Goal: Download file/media

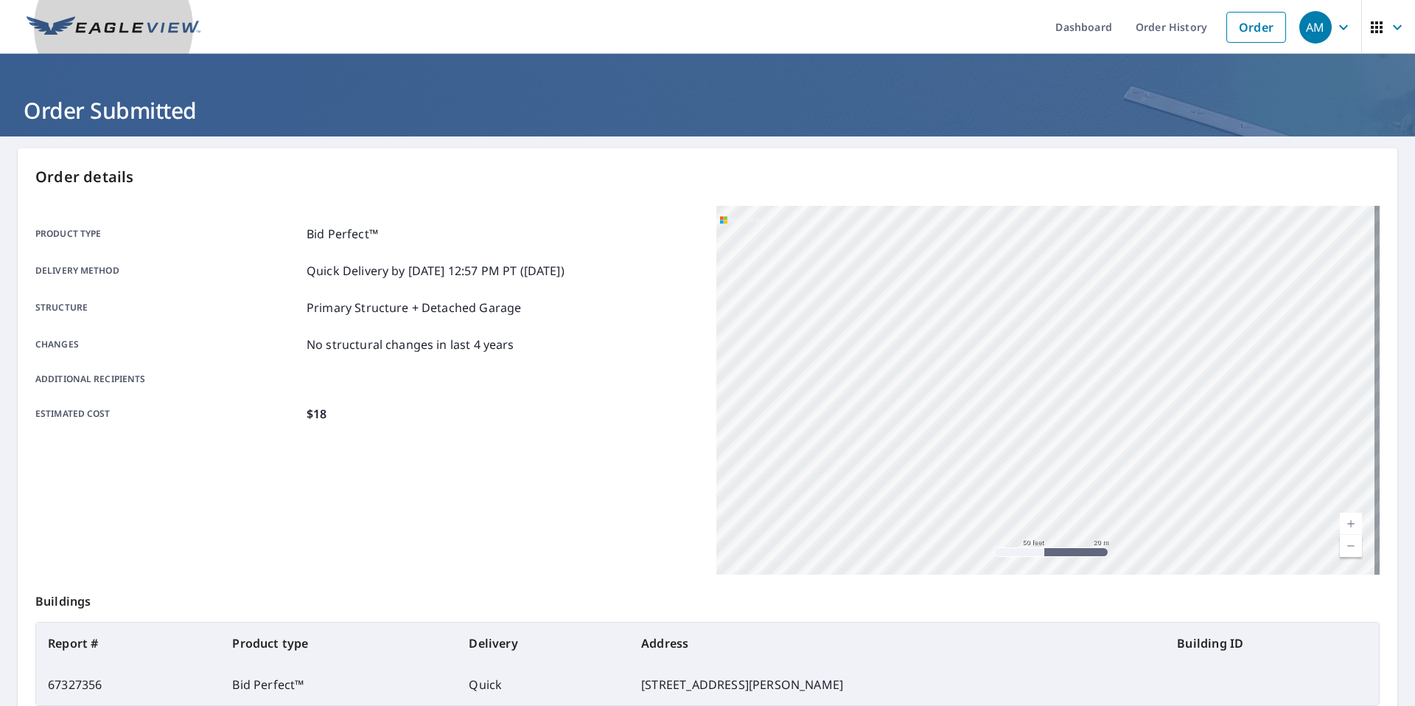
click at [127, 36] on img at bounding box center [114, 27] width 174 height 22
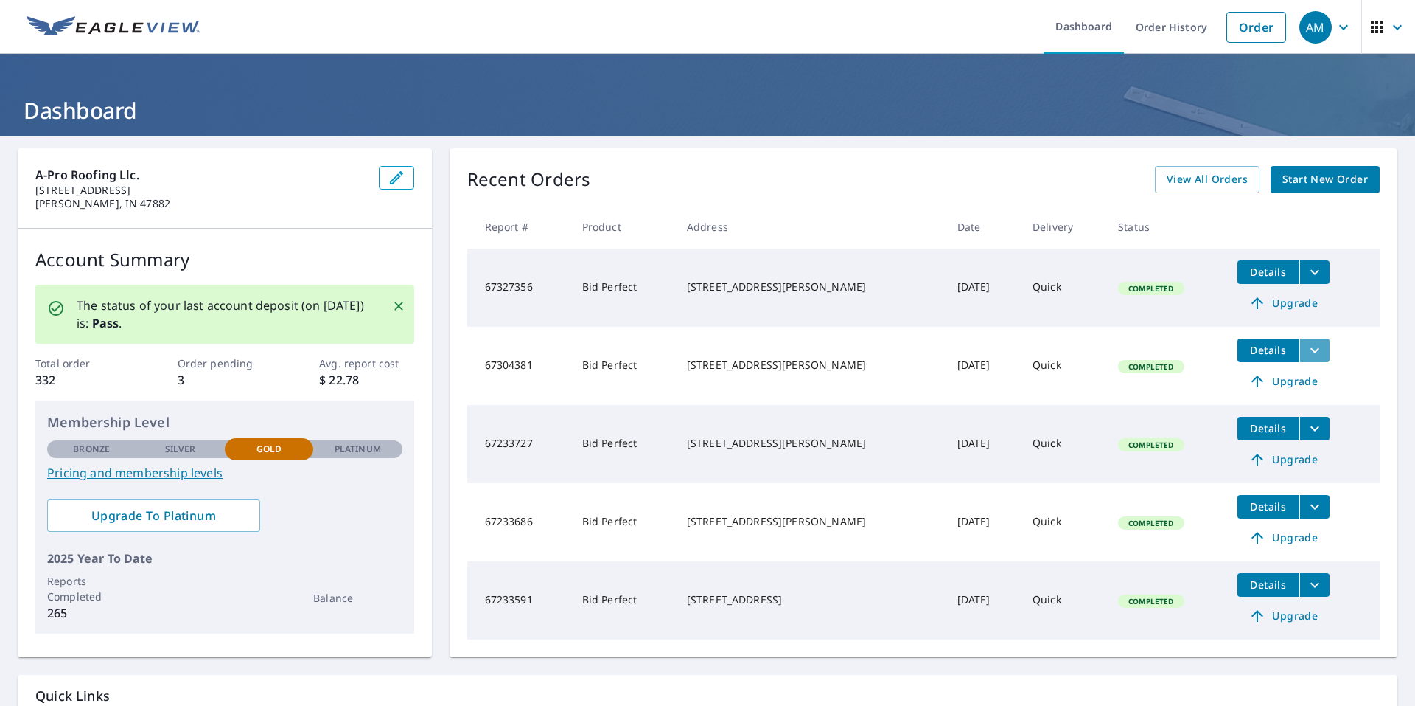
click at [1306, 346] on icon "filesDropdownBtn-67304381" at bounding box center [1315, 350] width 18 height 18
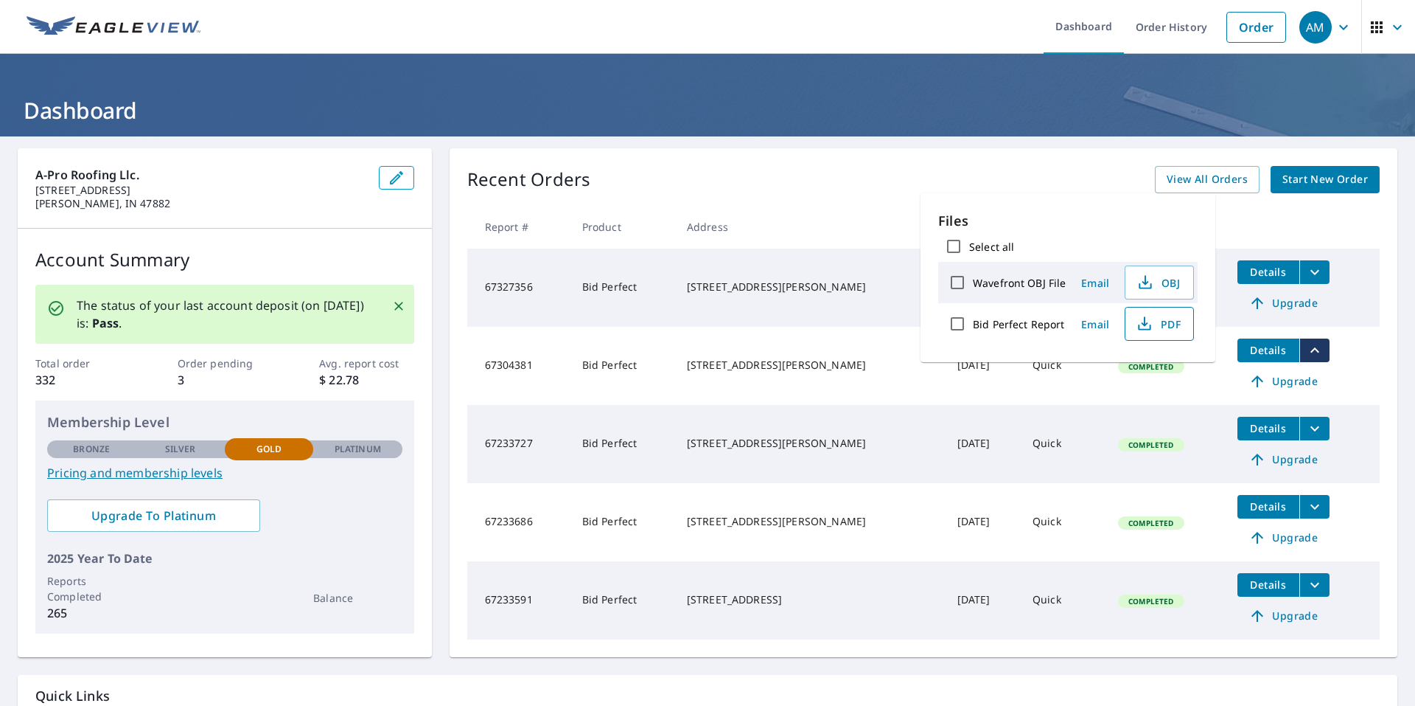
click at [1168, 325] on span "PDF" at bounding box center [1158, 324] width 47 height 18
drag, startPoint x: 861, startPoint y: 177, endPoint x: 842, endPoint y: 181, distance: 19.5
click at [842, 181] on div "Recent Orders View All Orders Start New Order" at bounding box center [923, 179] width 913 height 27
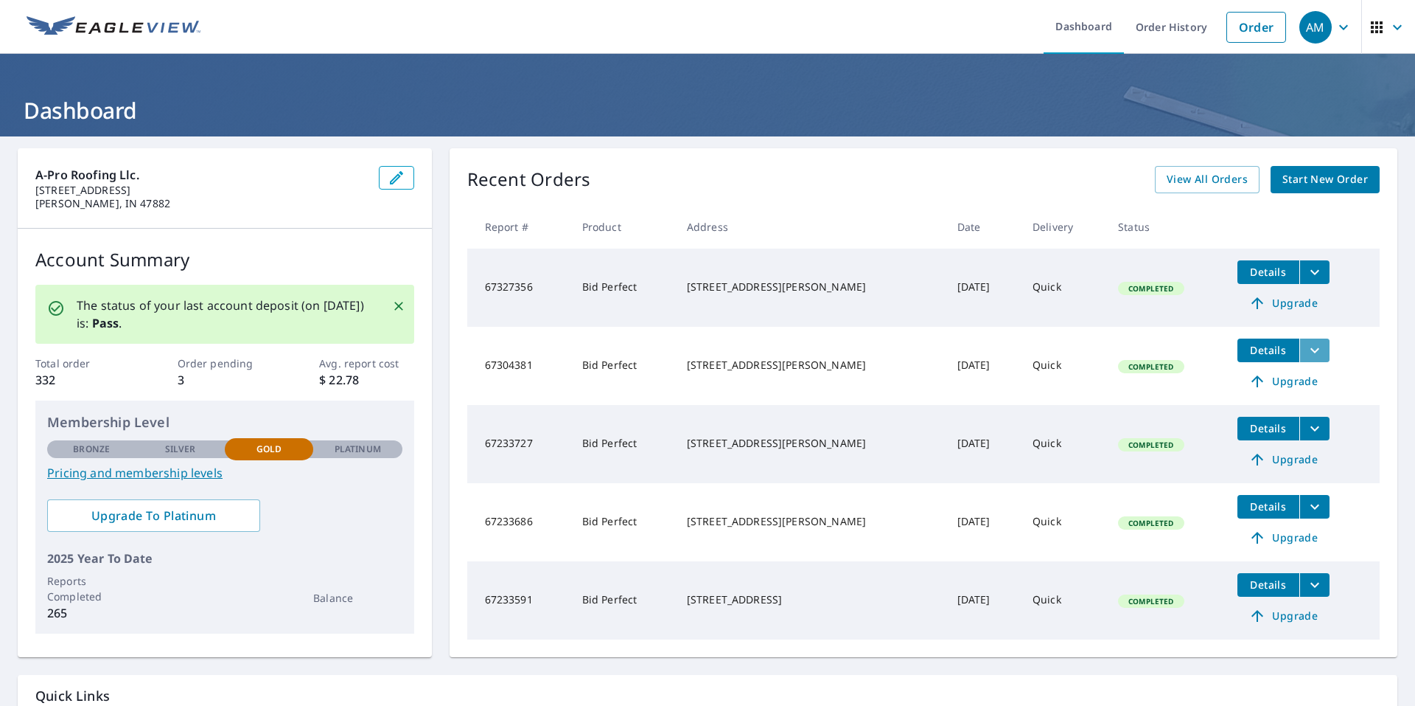
click at [1306, 357] on icon "filesDropdownBtn-67304381" at bounding box center [1315, 350] width 18 height 18
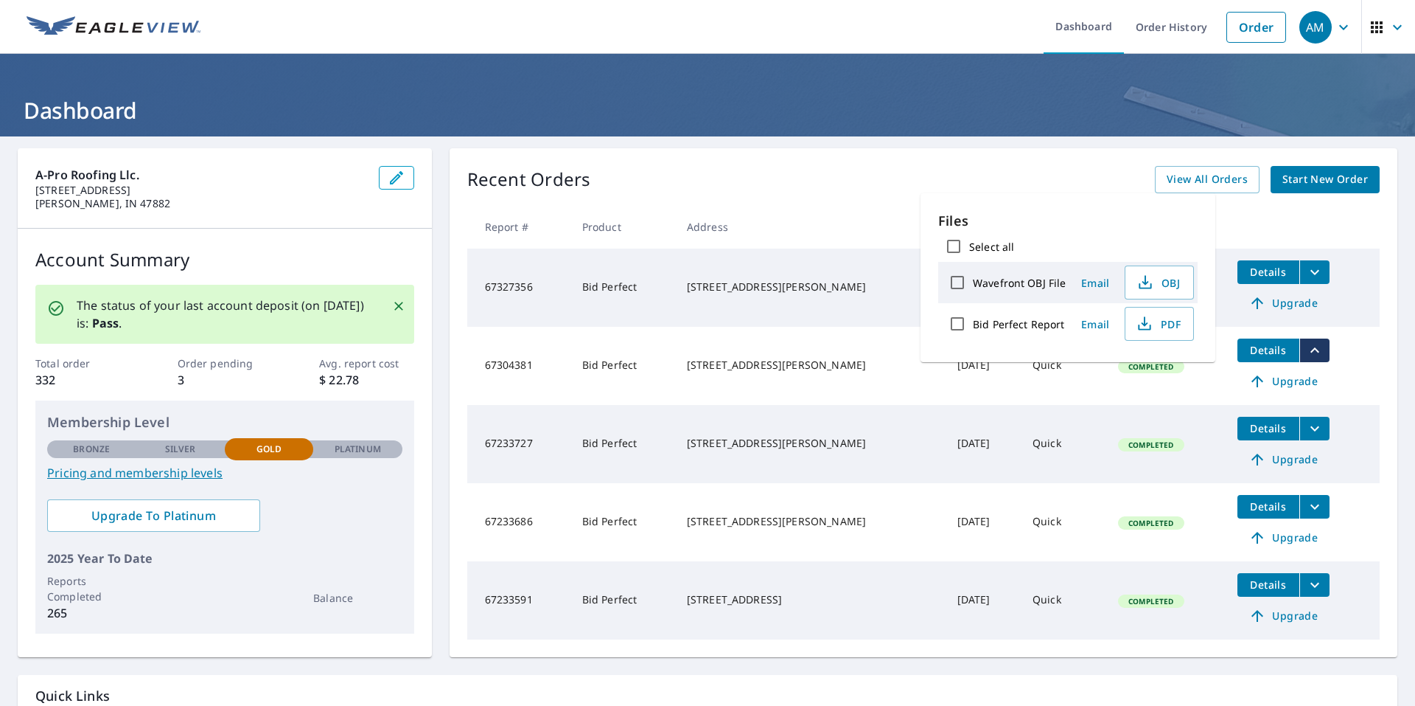
click at [1371, 327] on div "Recent Orders View All Orders Start New Order Report # Product Address Date Del…" at bounding box center [924, 402] width 948 height 509
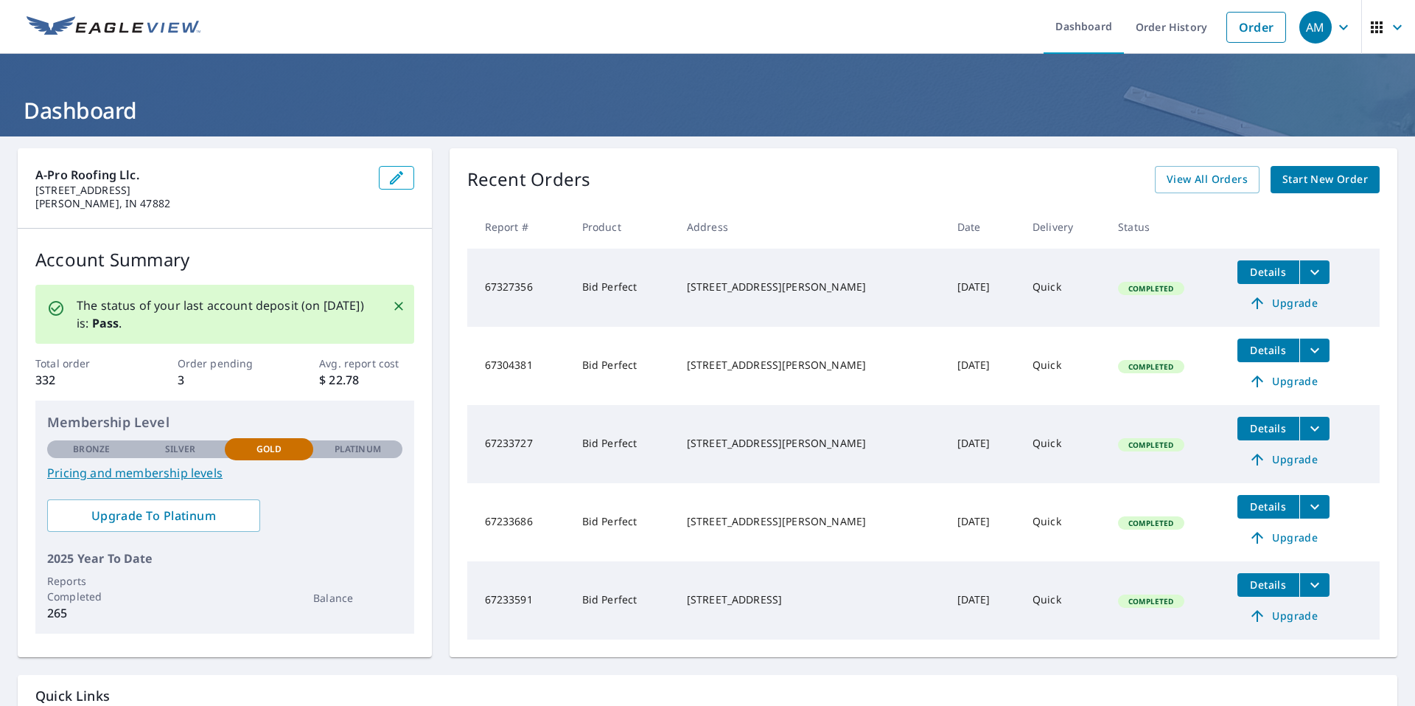
click at [1306, 278] on icon "filesDropdownBtn-67327356" at bounding box center [1315, 272] width 18 height 18
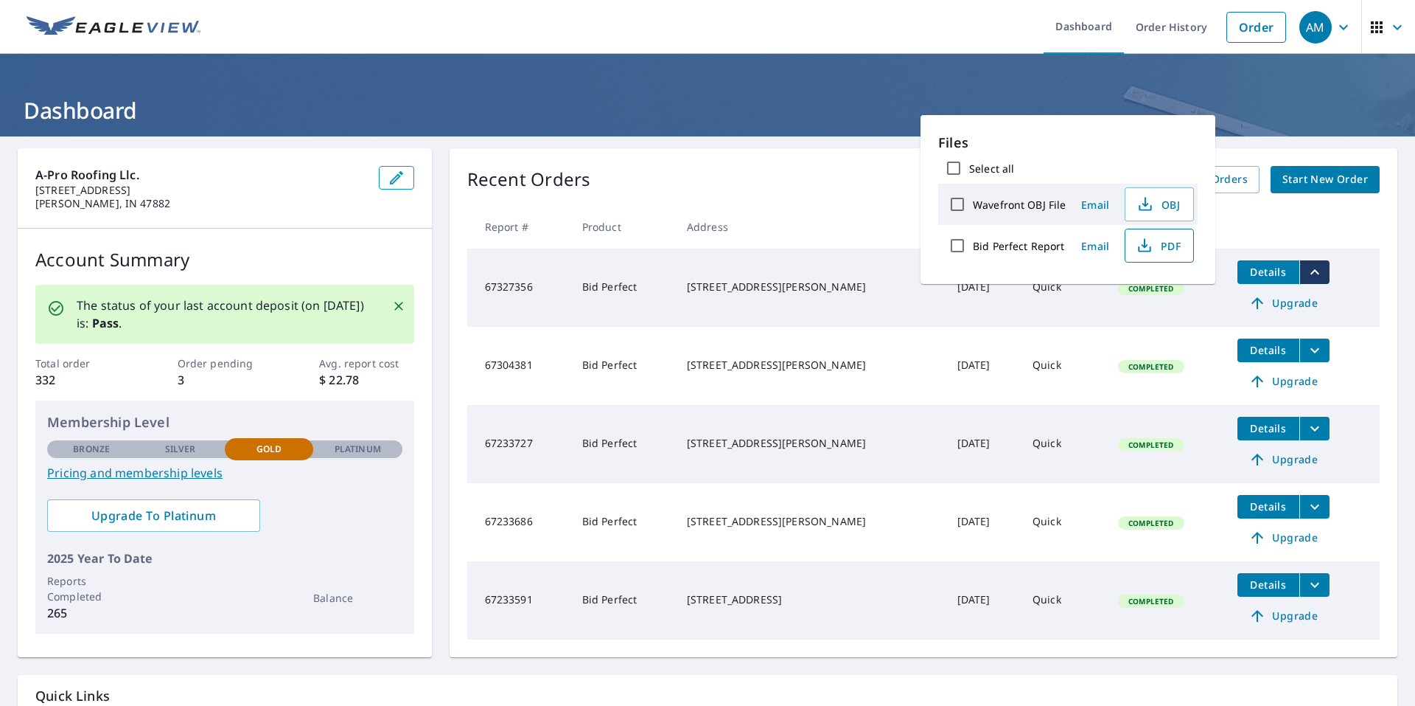
click at [1154, 243] on span "PDF" at bounding box center [1158, 246] width 47 height 18
